Goal: Transaction & Acquisition: Purchase product/service

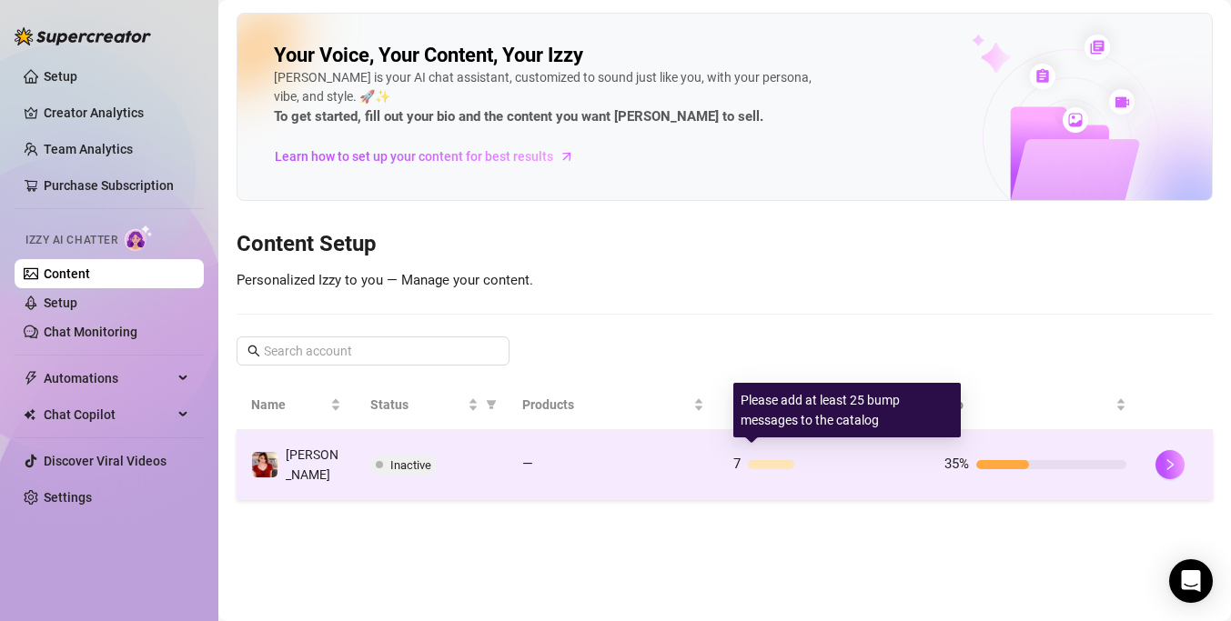
click at [765, 464] on div "7" at bounding box center [824, 465] width 182 height 22
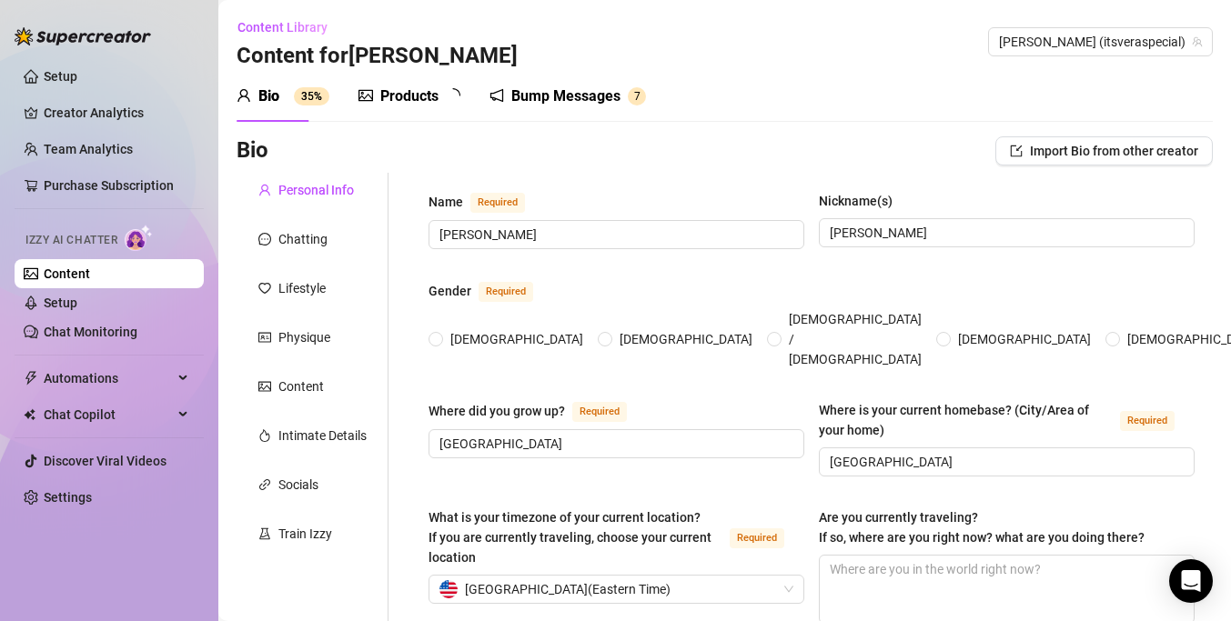
radio input "true"
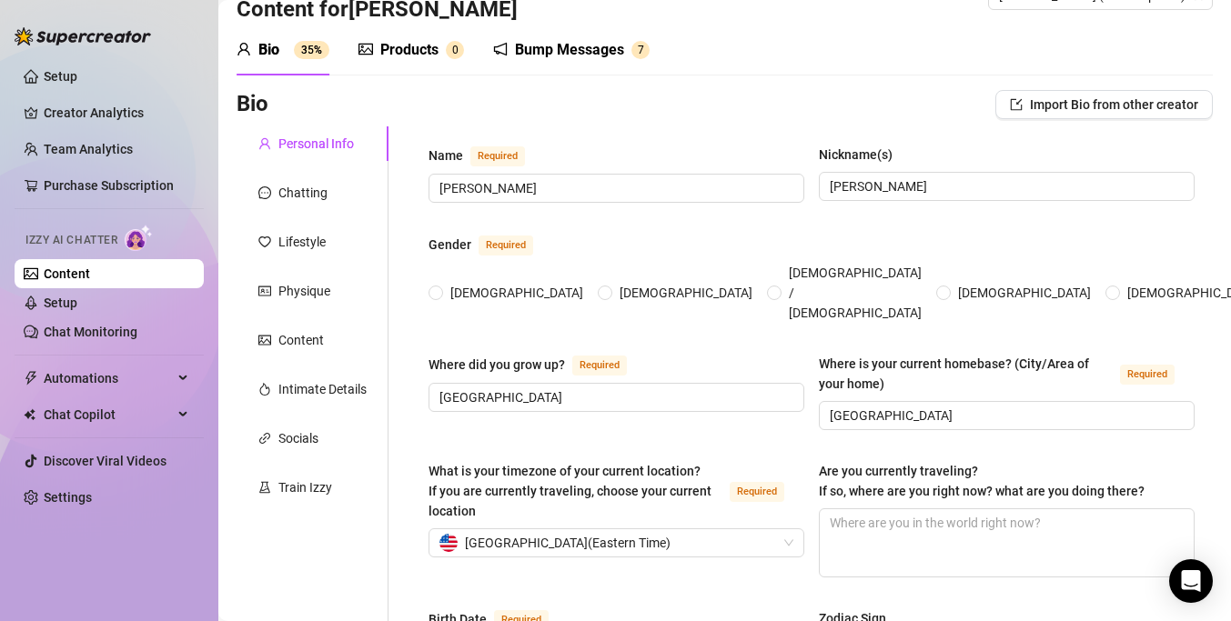
click at [601, 55] on div "Bump Messages" at bounding box center [569, 50] width 109 height 22
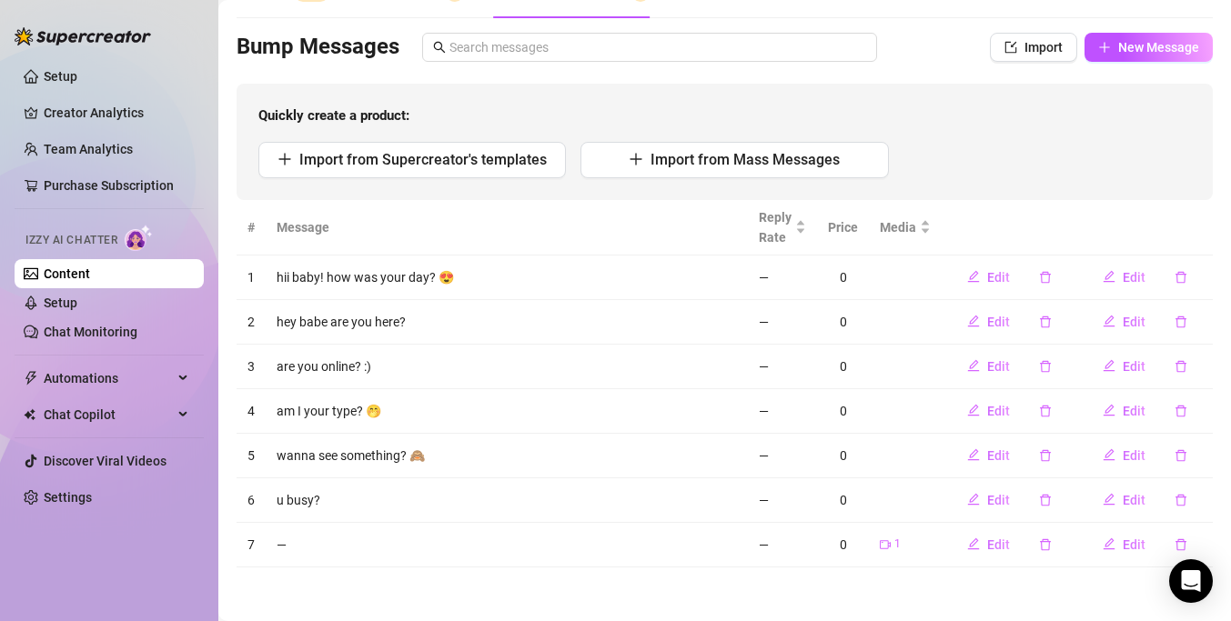
scroll to position [0, 0]
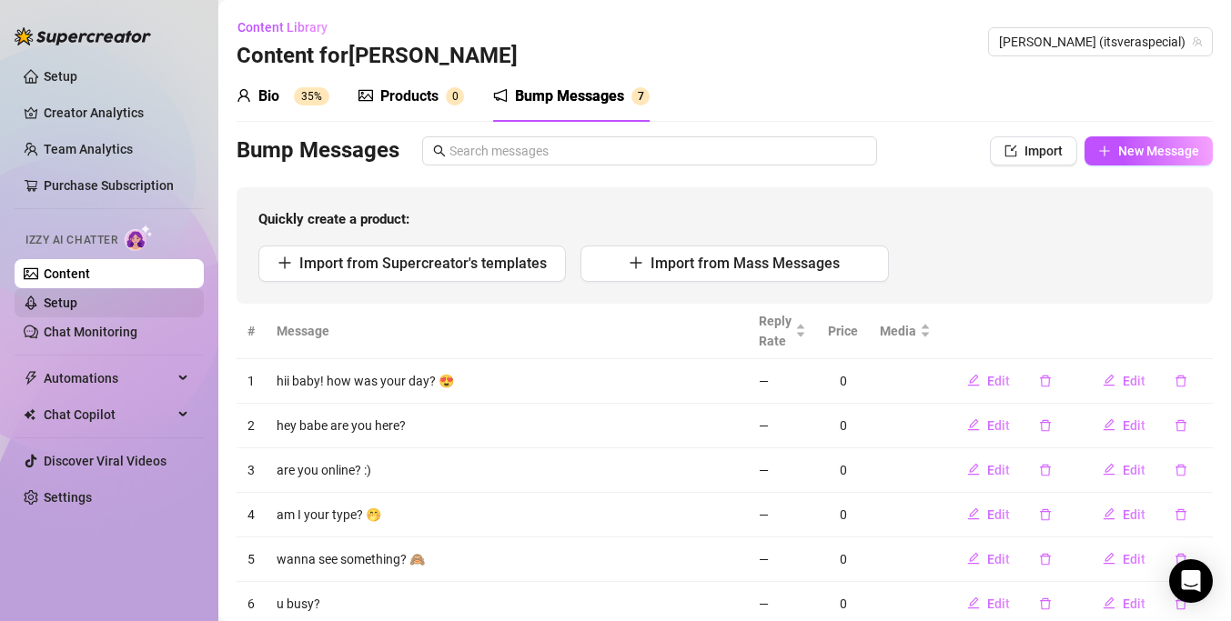
click at [77, 310] on link "Setup" at bounding box center [61, 303] width 34 height 15
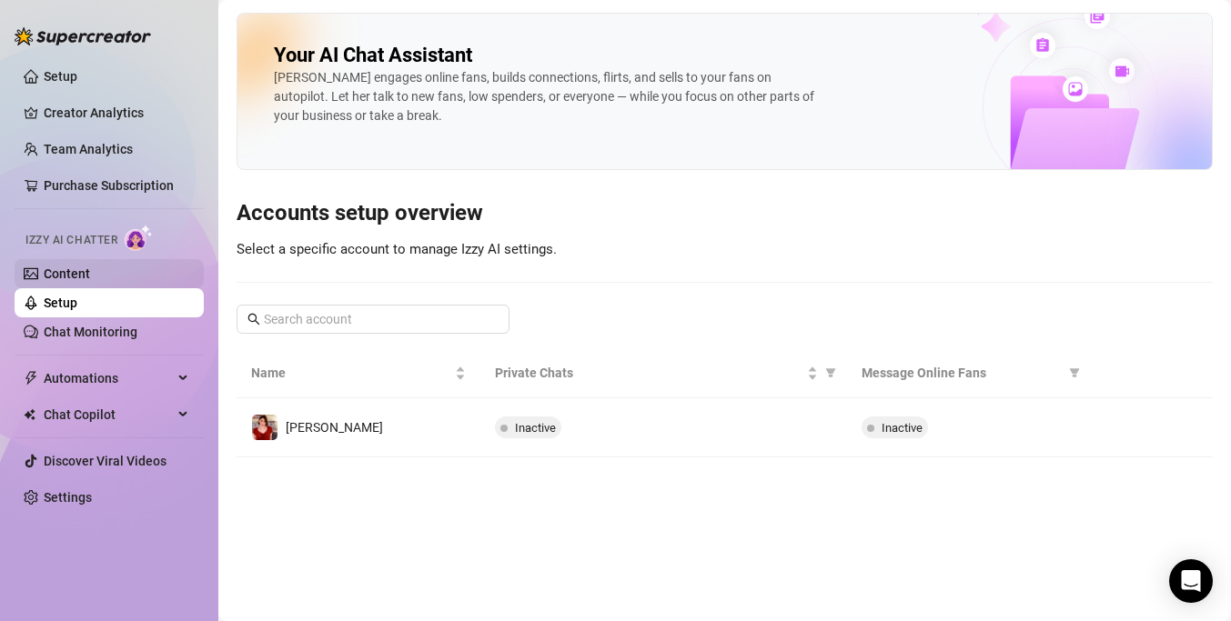
click at [90, 278] on link "Content" at bounding box center [67, 274] width 46 height 15
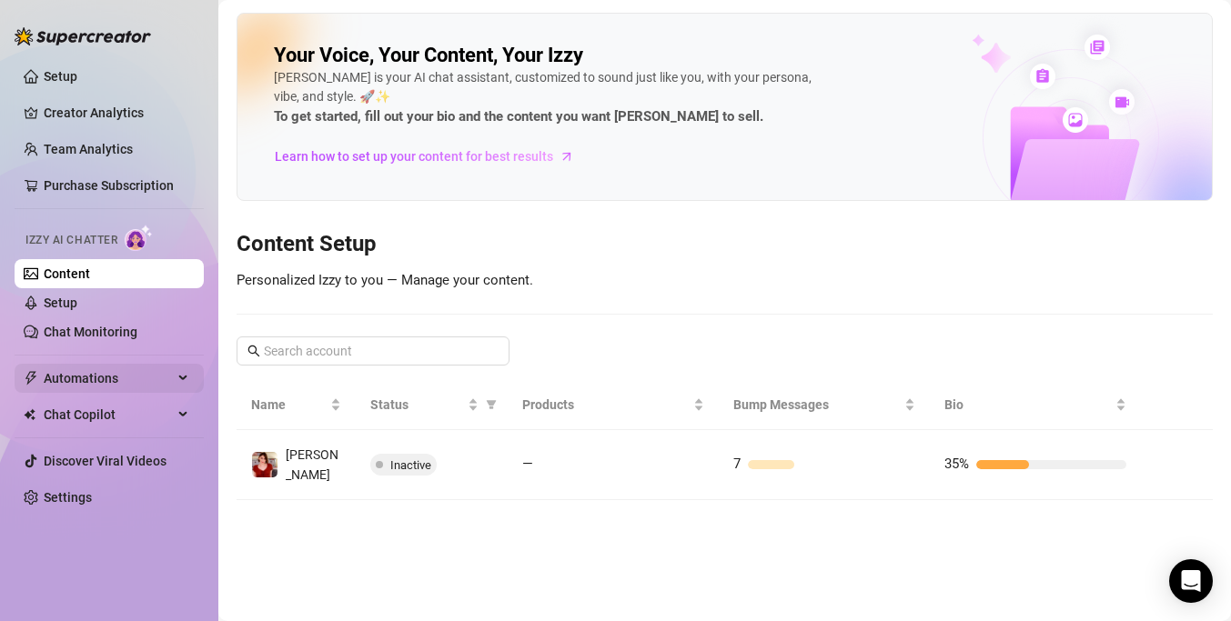
click at [103, 388] on span "Automations" at bounding box center [108, 378] width 129 height 29
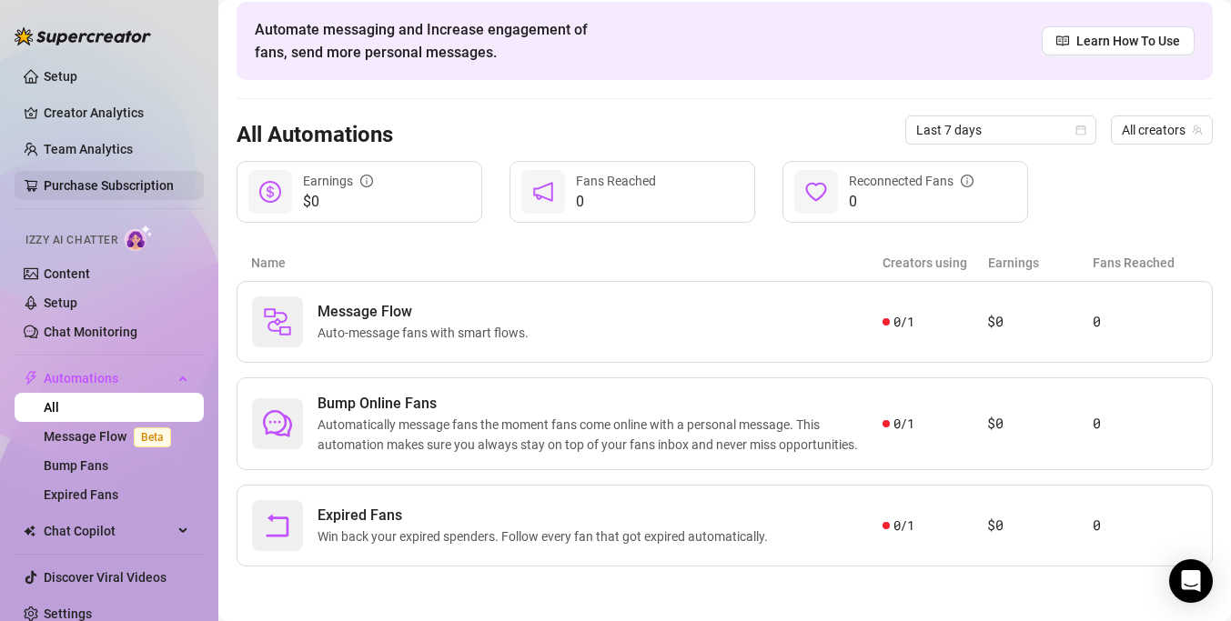
click at [82, 178] on link "Purchase Subscription" at bounding box center [109, 185] width 130 height 15
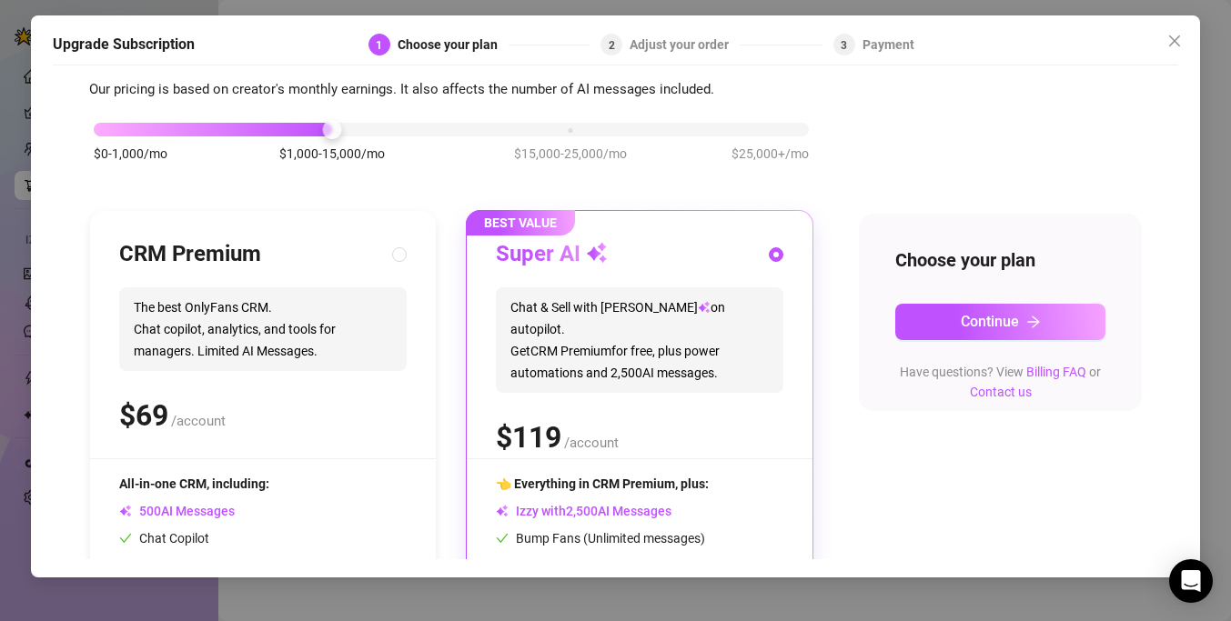
scroll to position [10, 0]
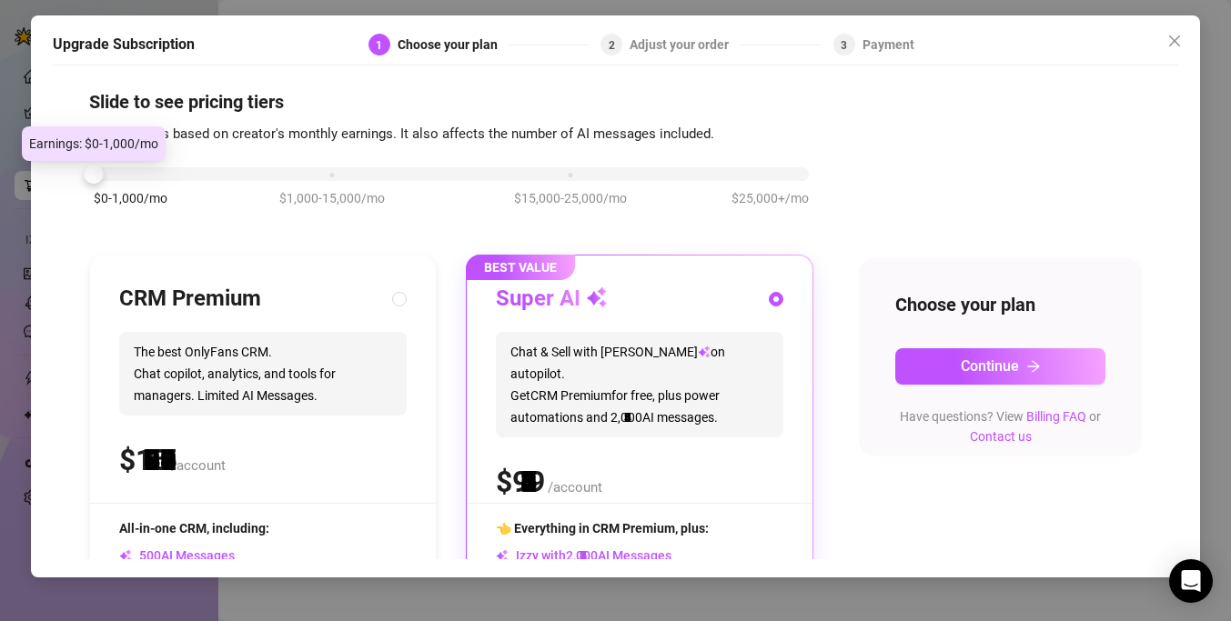
click at [113, 175] on div "$0-1,000/mo $1,000-15,000/mo $15,000-25,000/mo $25,000+/mo" at bounding box center [451, 169] width 715 height 11
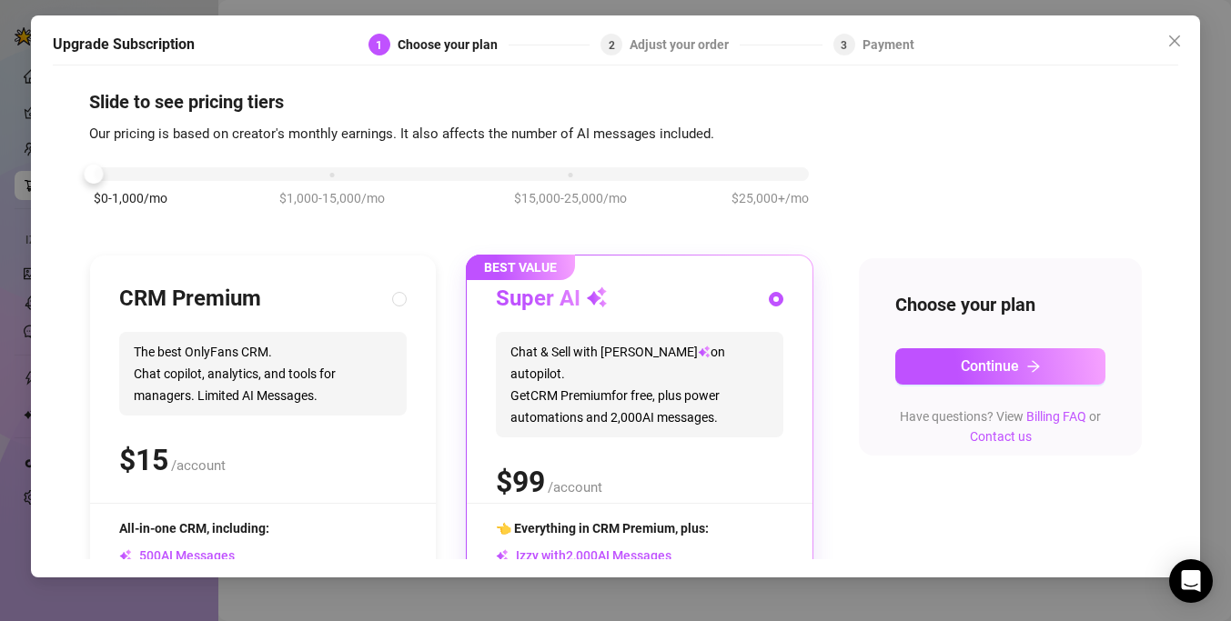
scroll to position [226, 0]
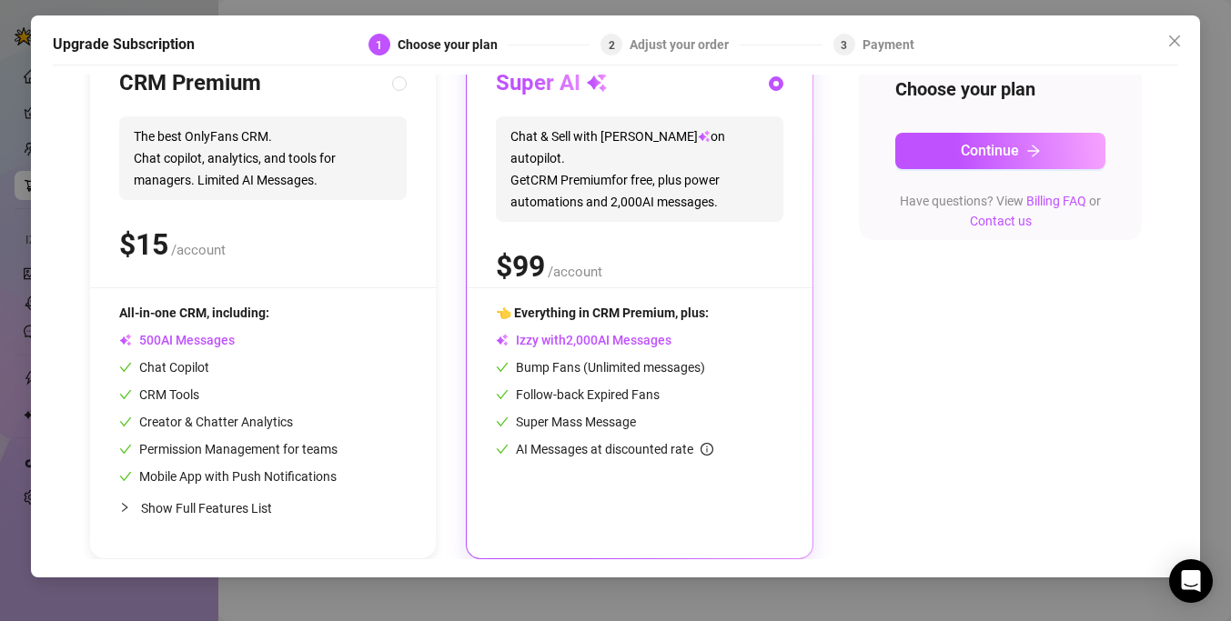
click at [190, 248] on span "/account" at bounding box center [198, 250] width 55 height 16
radio input "true"
radio input "false"
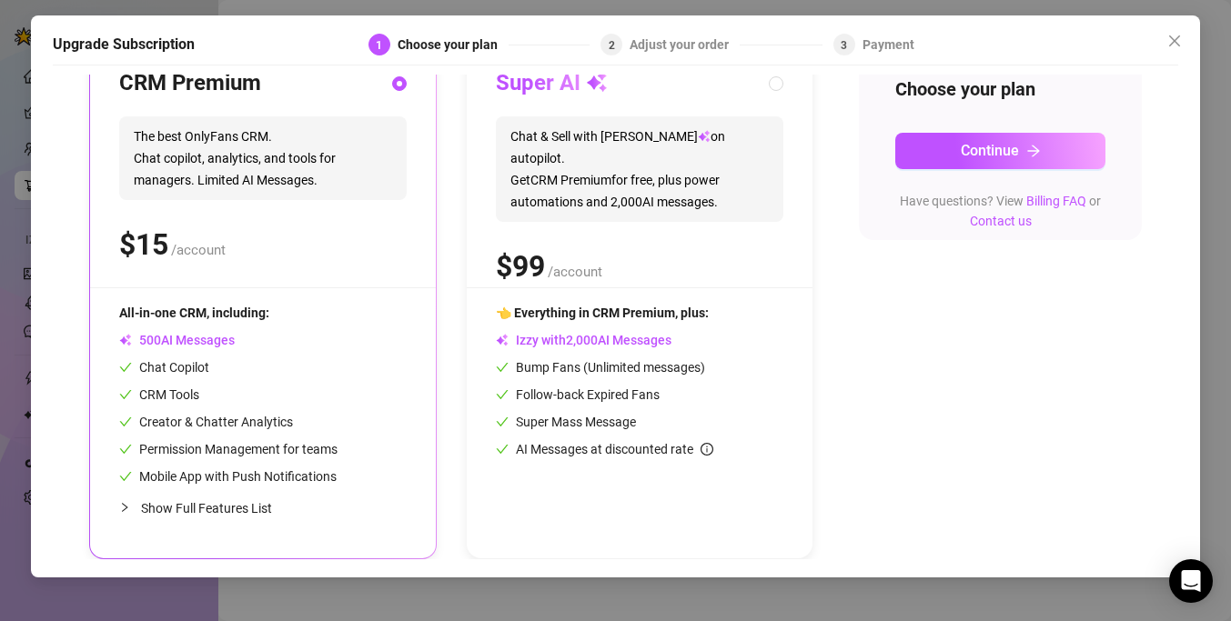
click at [192, 508] on span "Show Full Features List" at bounding box center [206, 508] width 131 height 15
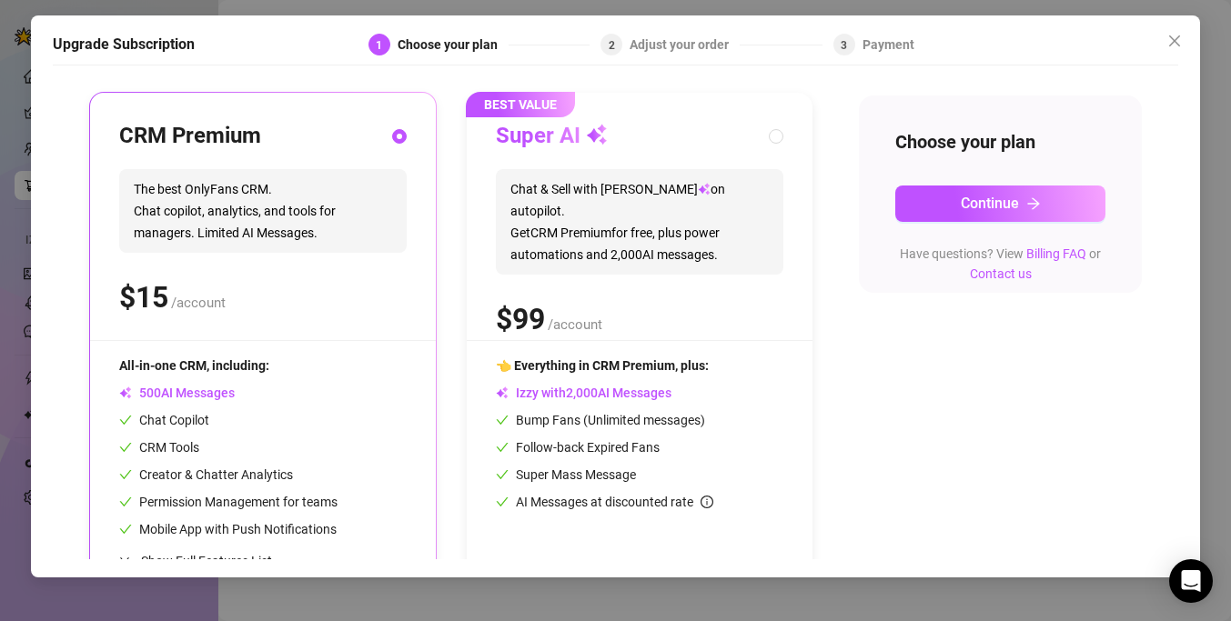
scroll to position [0, 0]
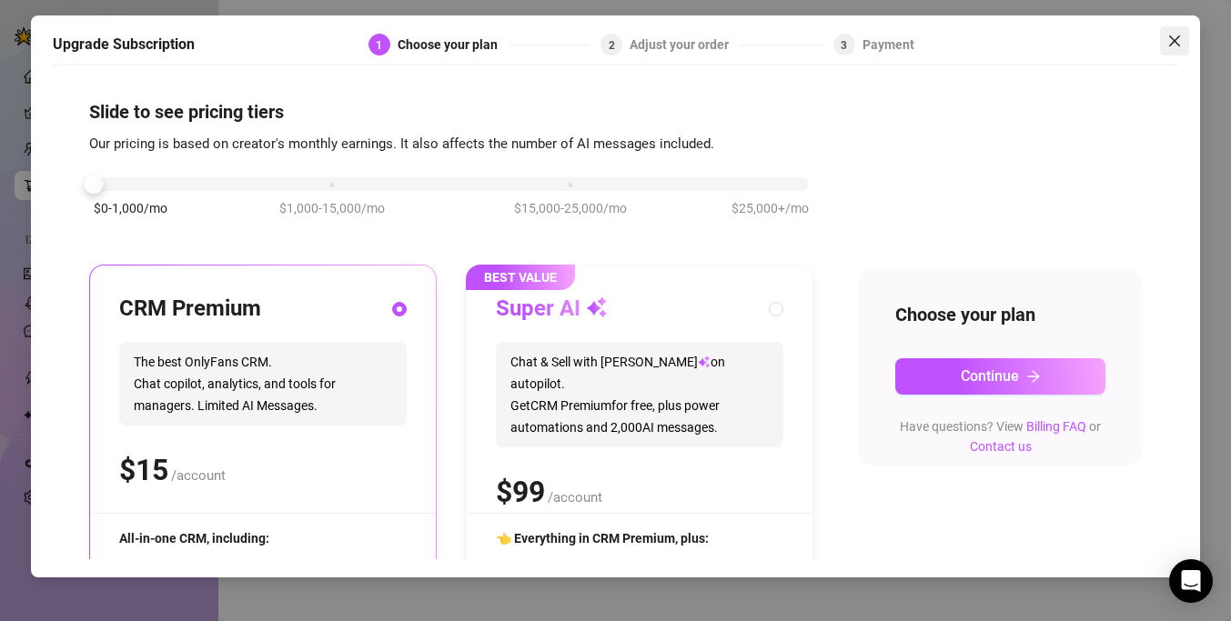
click at [1185, 33] on button "Close" at bounding box center [1174, 40] width 29 height 29
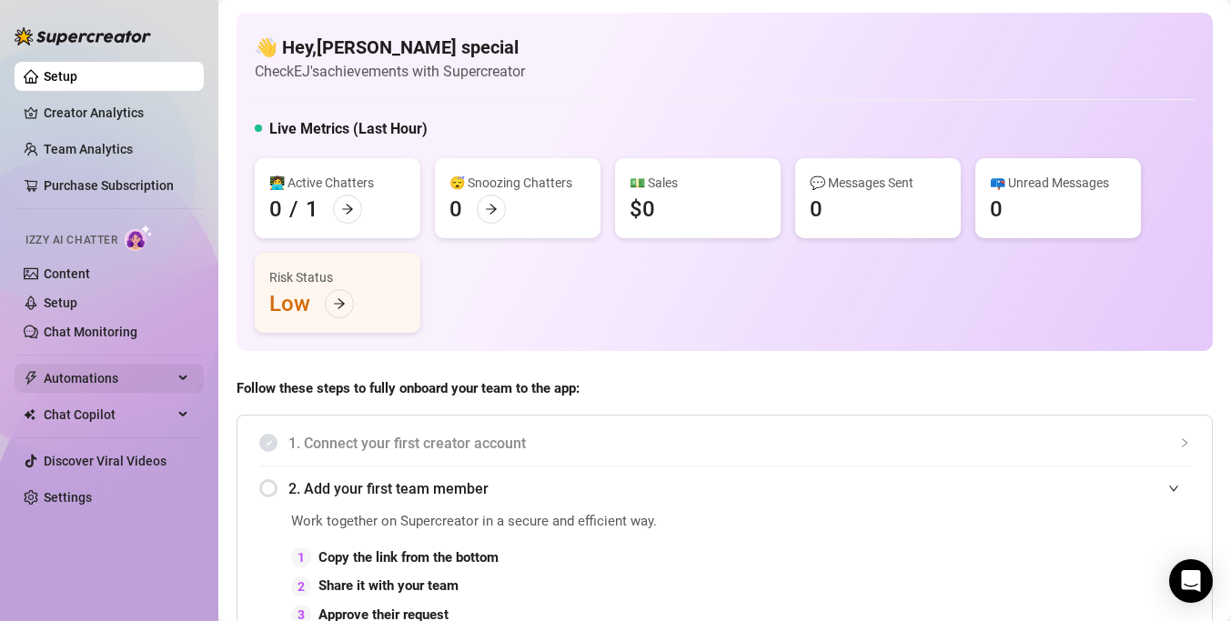
click at [67, 368] on span "Automations" at bounding box center [108, 378] width 129 height 29
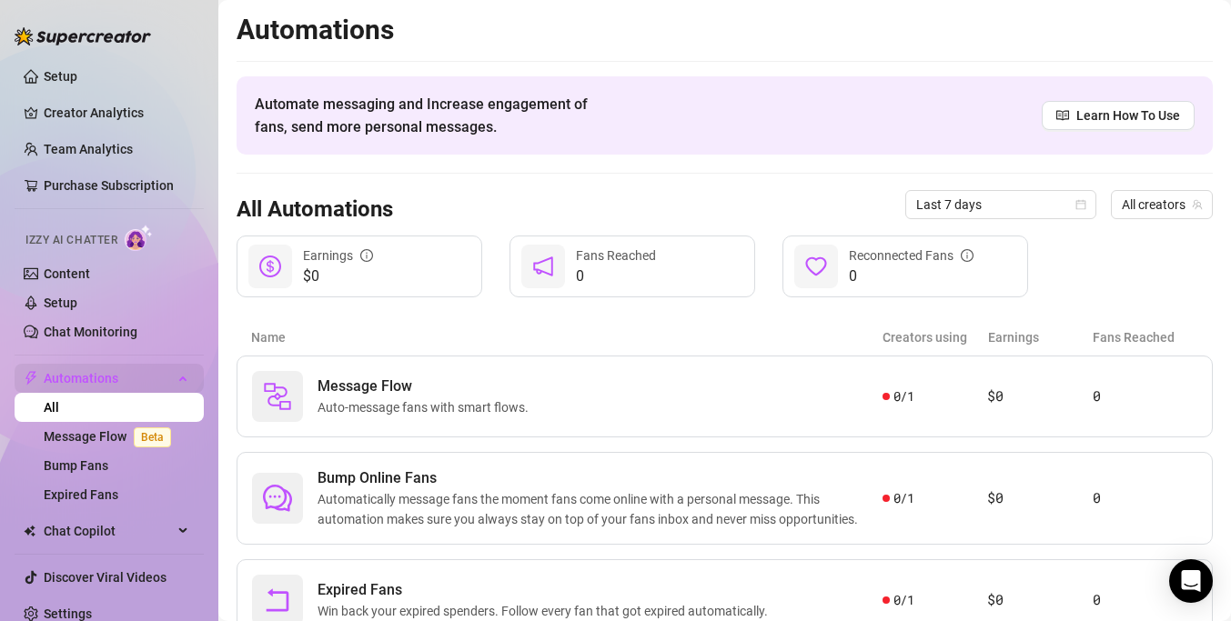
click at [79, 375] on span "Automations" at bounding box center [108, 378] width 129 height 29
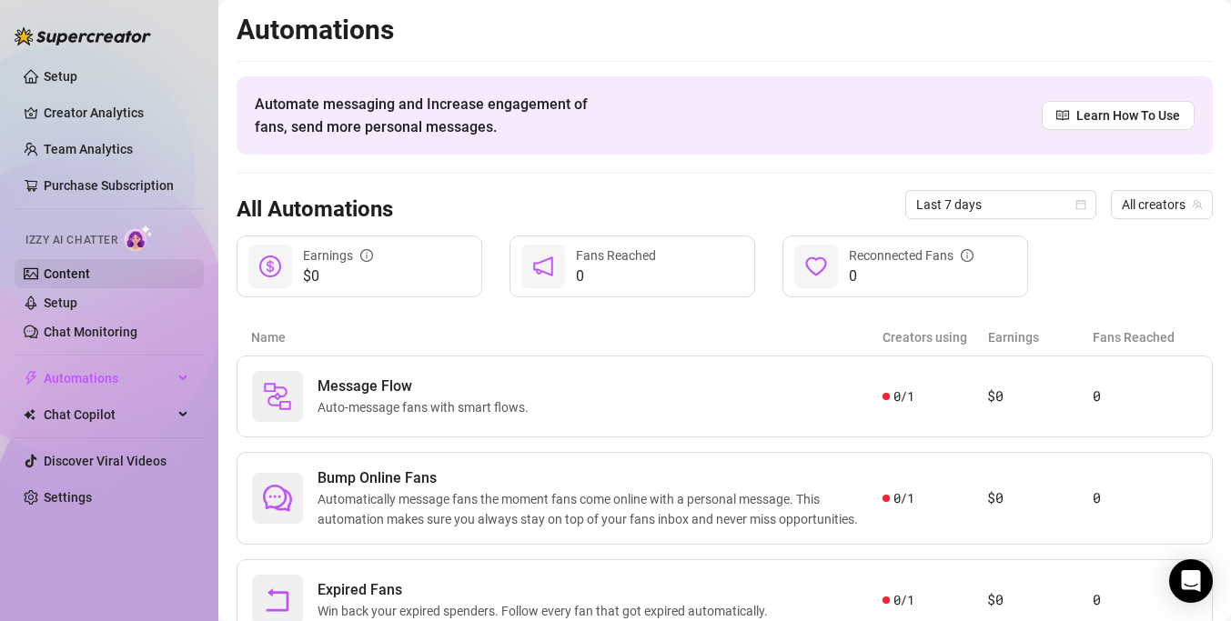
click at [57, 276] on link "Content" at bounding box center [67, 274] width 46 height 15
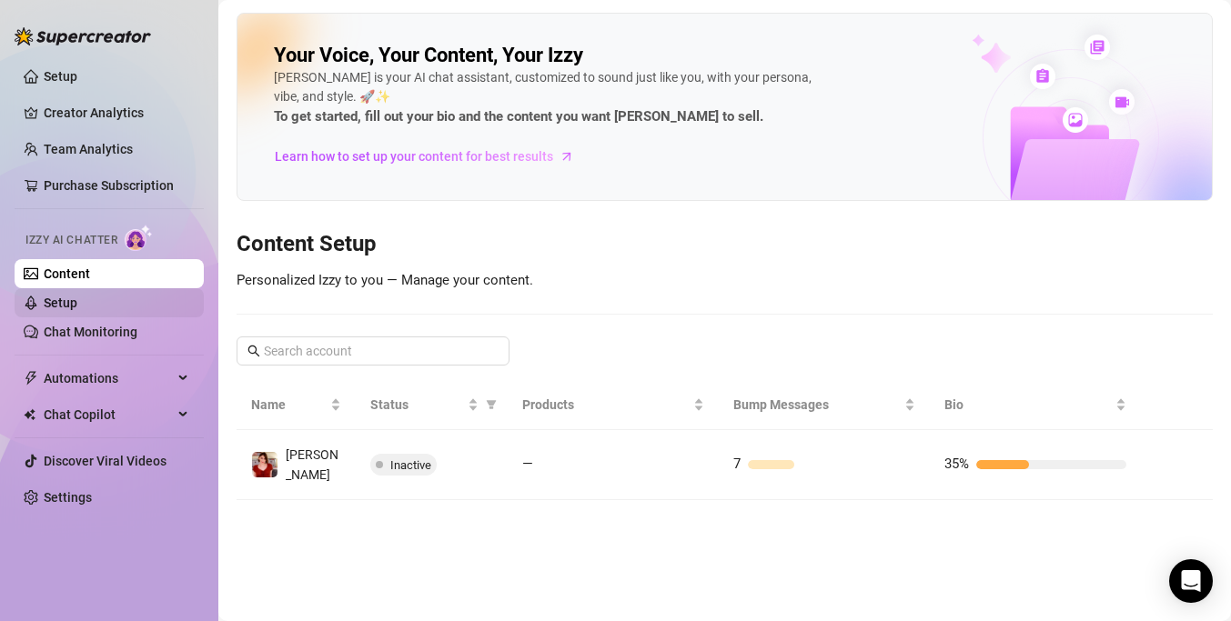
click at [77, 303] on link "Setup" at bounding box center [61, 303] width 34 height 15
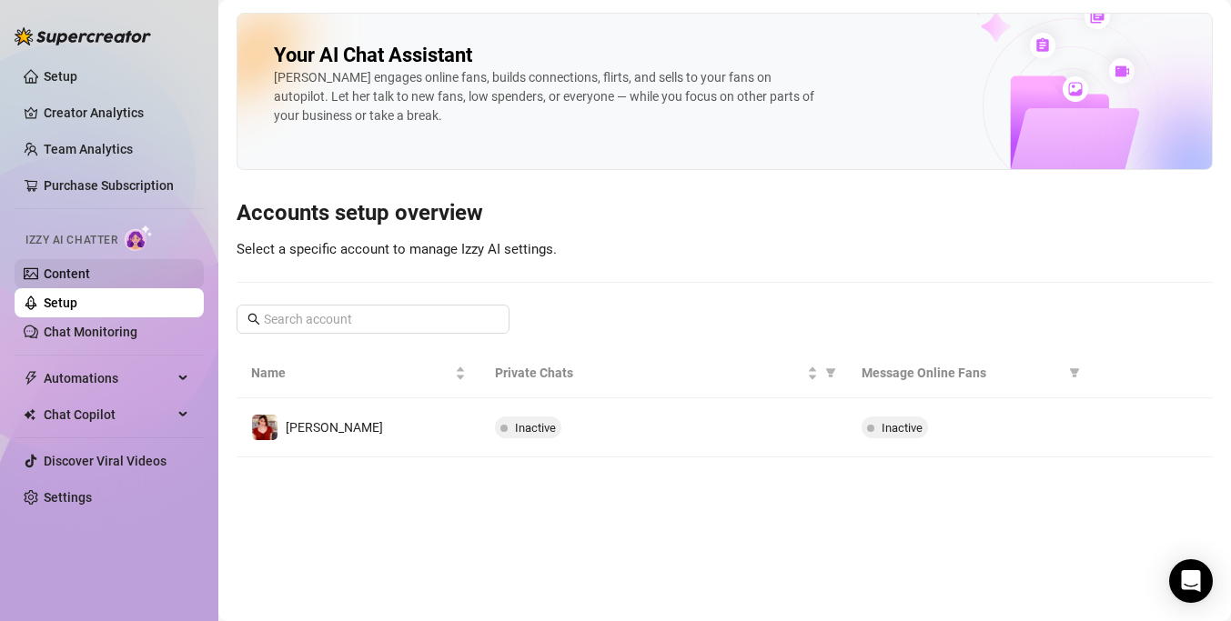
click at [86, 272] on link "Content" at bounding box center [67, 274] width 46 height 15
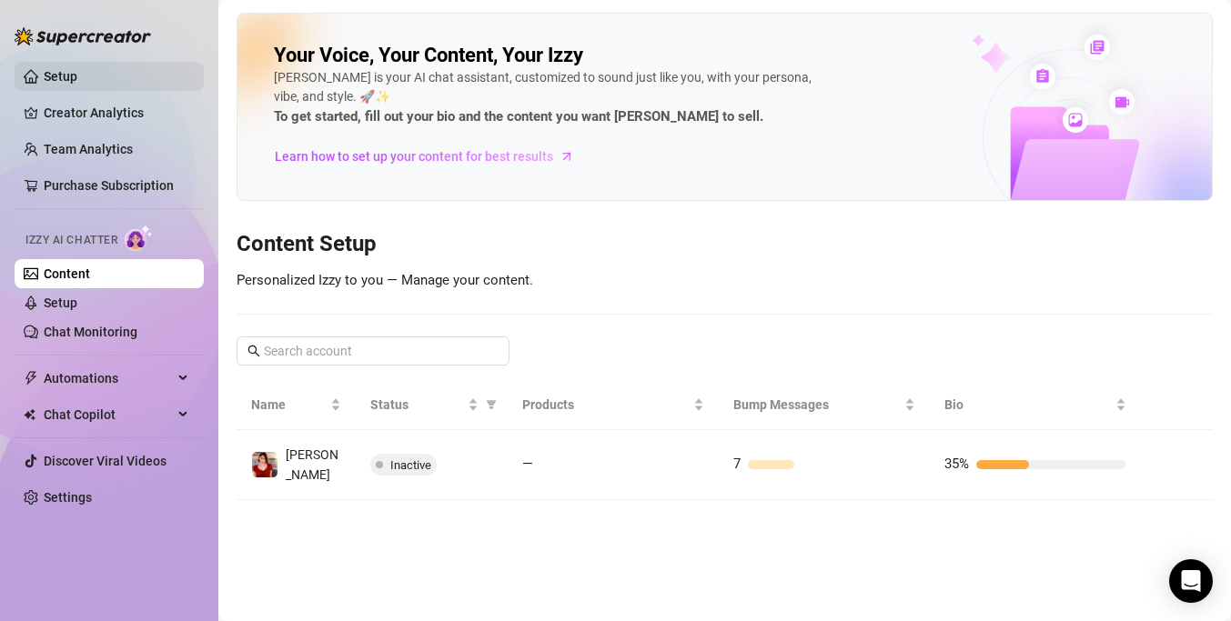
click at [77, 82] on link "Setup" at bounding box center [61, 76] width 34 height 15
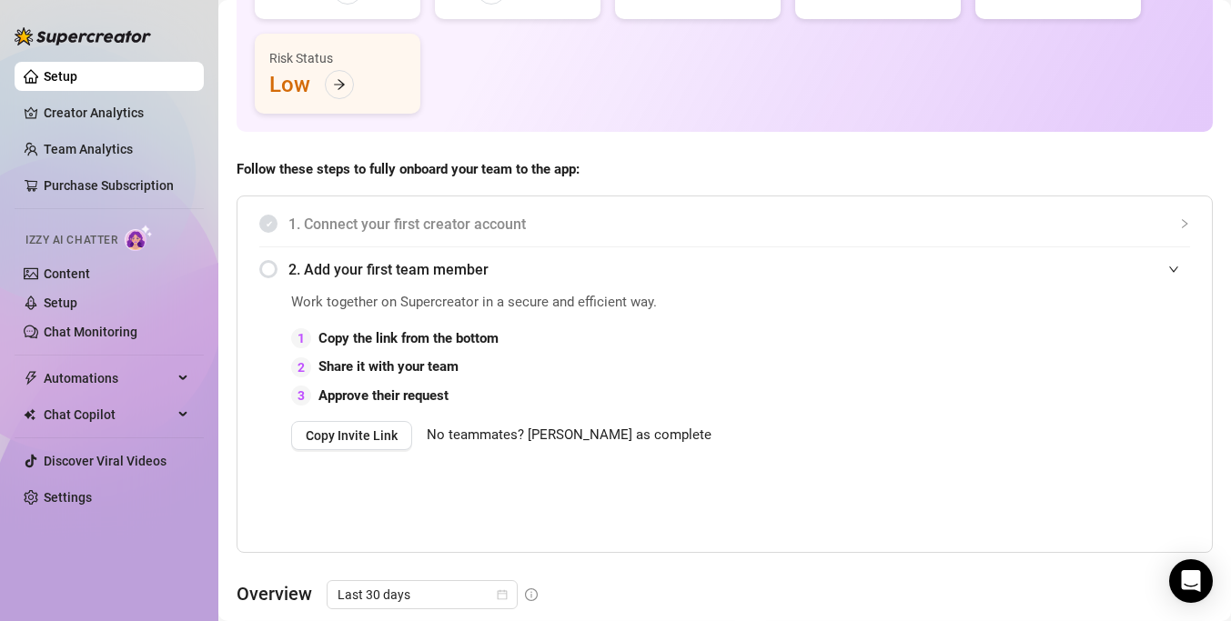
scroll to position [220, 0]
click at [338, 86] on icon "arrow-right" at bounding box center [339, 83] width 13 height 13
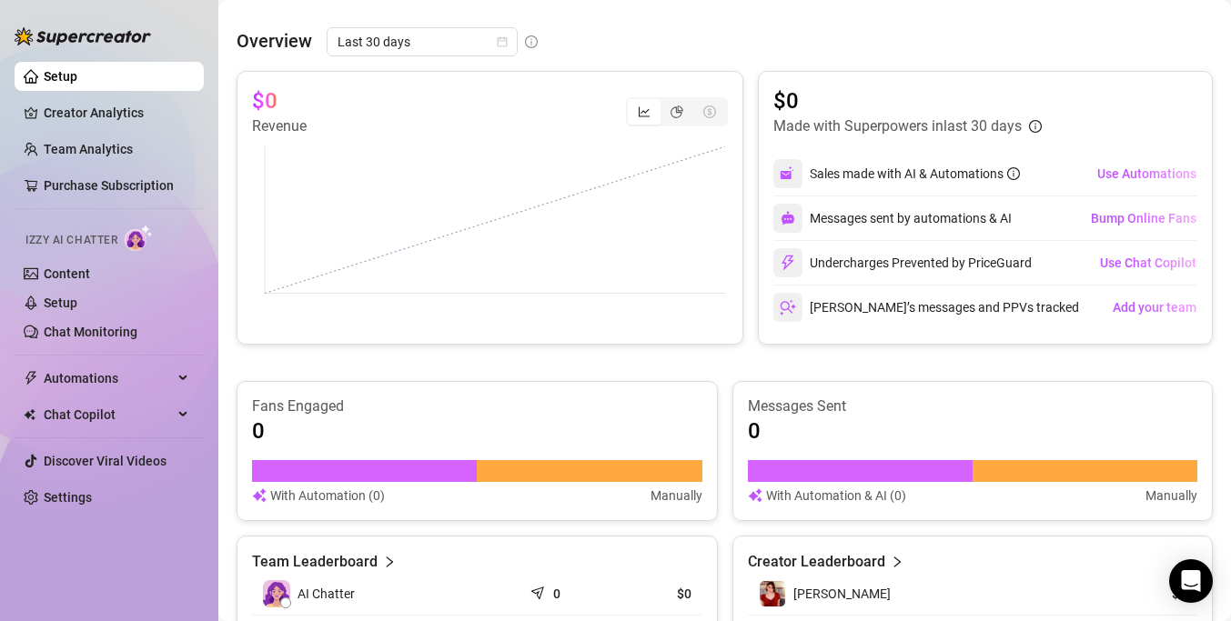
scroll to position [774, 0]
